Goal: Task Accomplishment & Management: Use online tool/utility

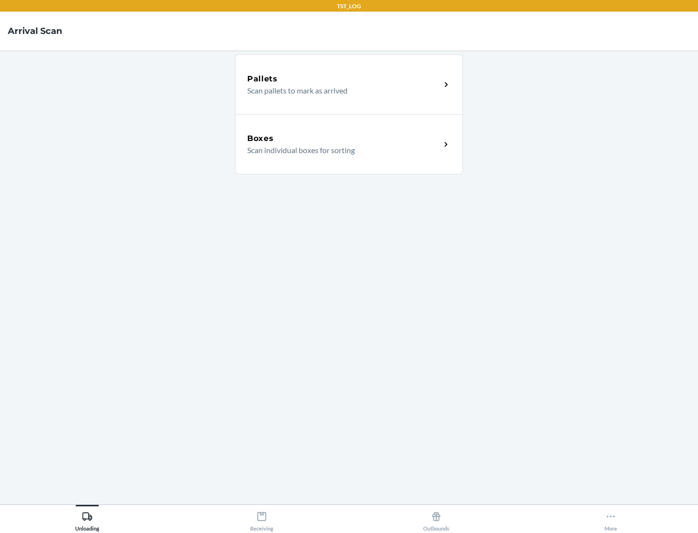
click at [344, 139] on div "Boxes" at bounding box center [343, 139] width 193 height 12
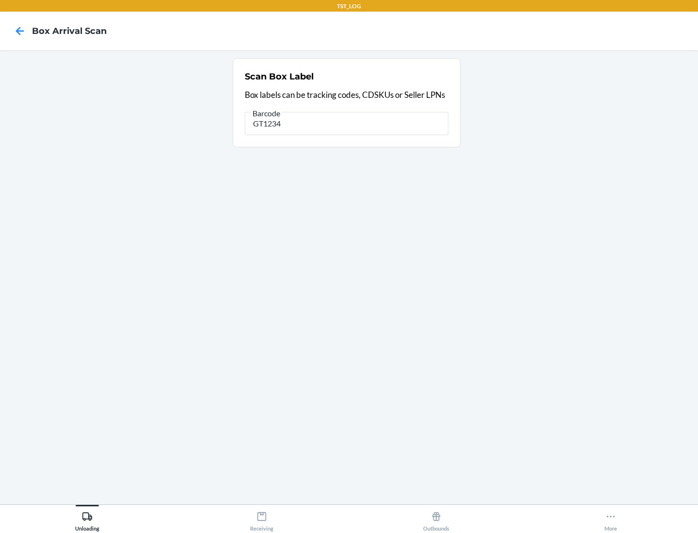
type input "GT1234"
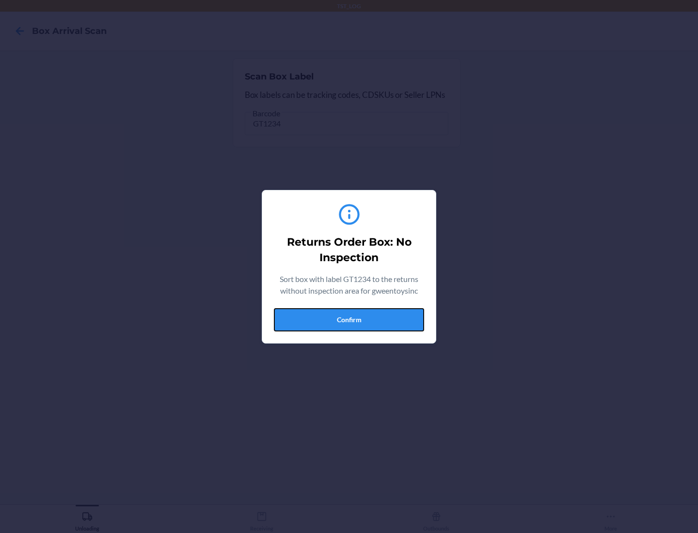
click at [349, 320] on button "Confirm" at bounding box center [349, 319] width 150 height 23
